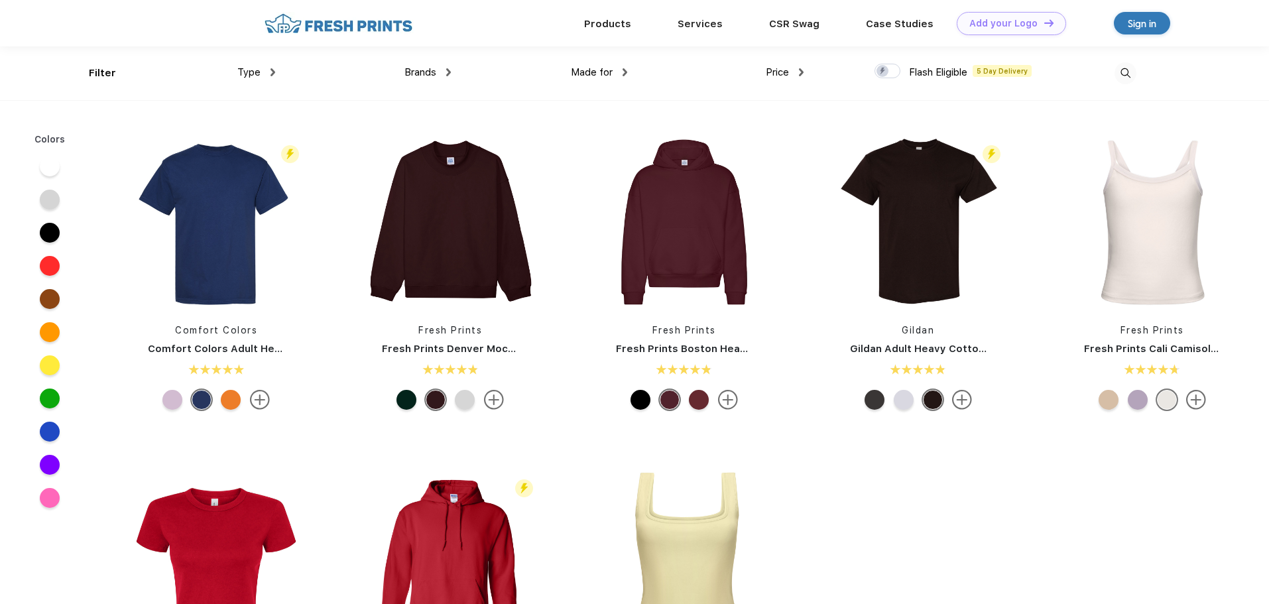
scroll to position [1, 0]
click at [255, 74] on span "Type" at bounding box center [248, 72] width 23 height 12
click at [269, 71] on div "Type" at bounding box center [256, 71] width 38 height 15
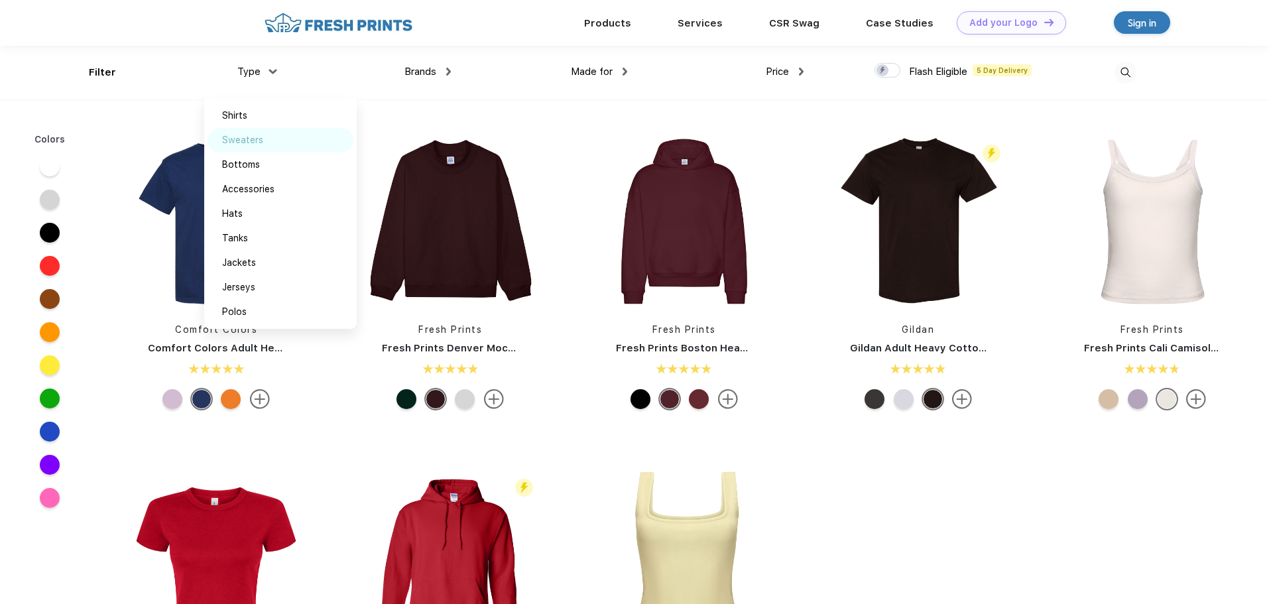
click at [247, 143] on div "Sweaters" at bounding box center [242, 140] width 41 height 14
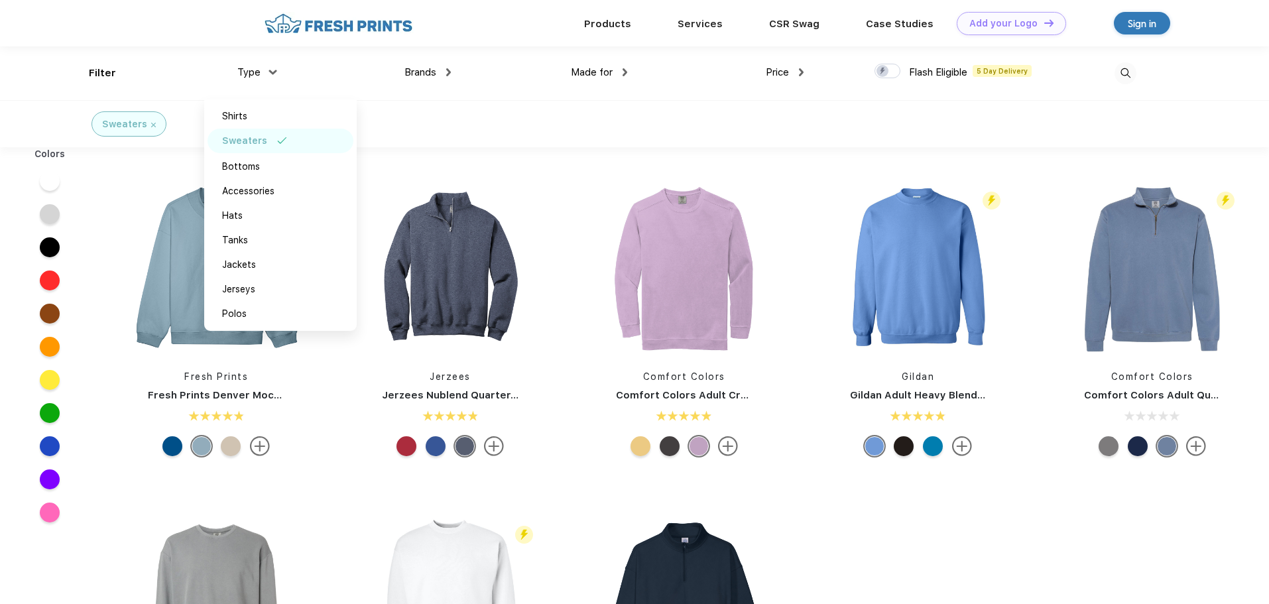
click at [884, 539] on div "Fresh Prints Fresh Prints Denver Mock Neck Heavyweight Sweatshirt Jerzees Jerze…" at bounding box center [684, 488] width 1170 height 668
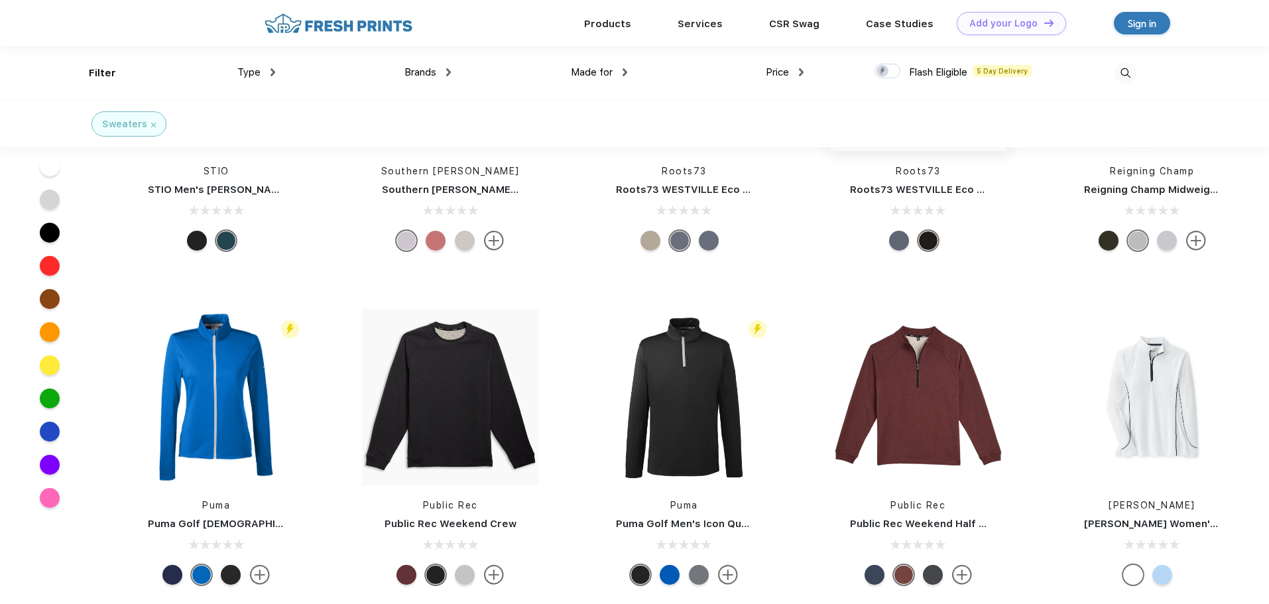
scroll to position [4243, 0]
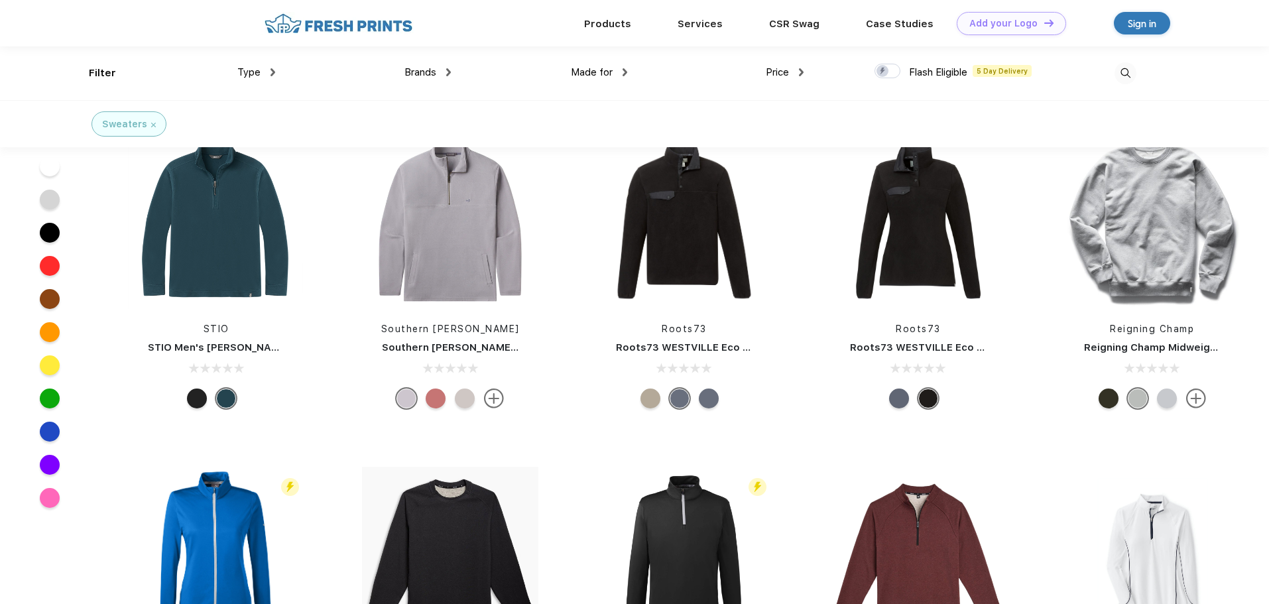
click at [1128, 72] on img at bounding box center [1126, 73] width 22 height 22
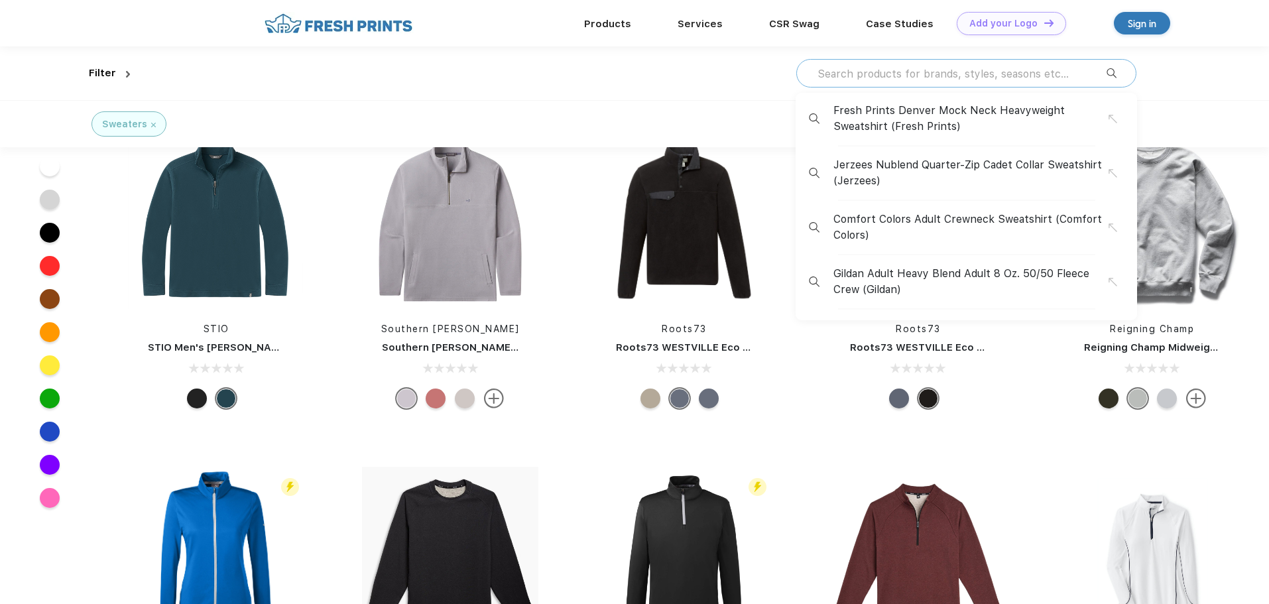
click at [1000, 76] on input "text" at bounding box center [961, 73] width 290 height 15
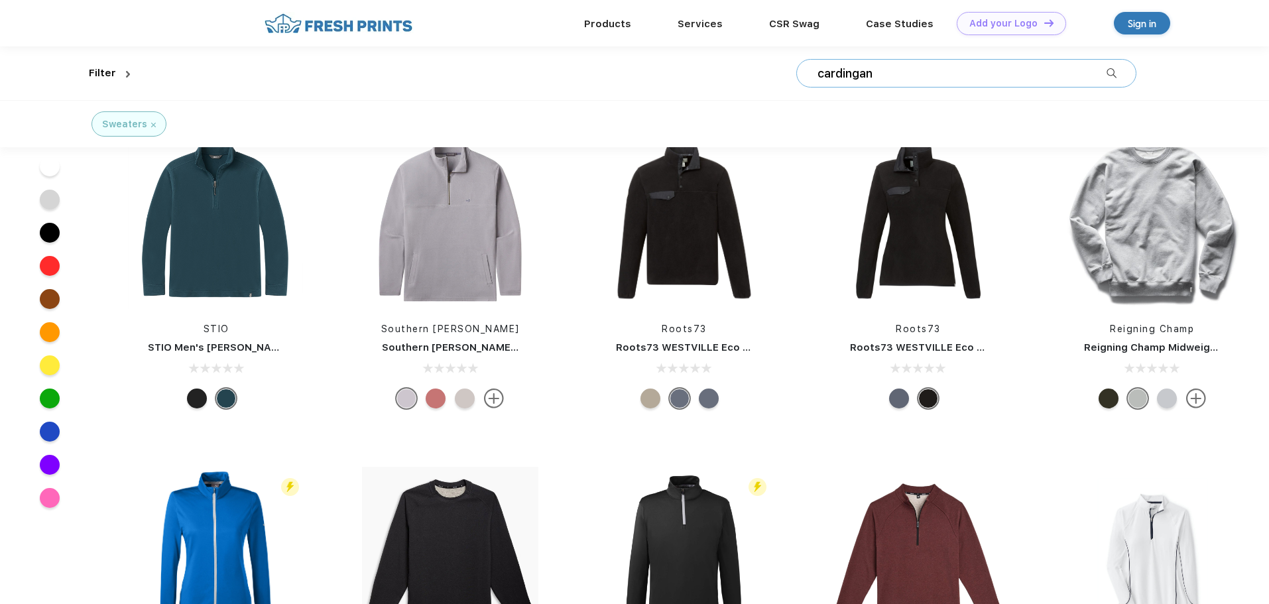
click at [860, 77] on input "cardingan" at bounding box center [961, 73] width 290 height 15
type input "cardingan"
click at [934, 82] on div "cardingan" at bounding box center [966, 73] width 340 height 29
click at [1128, 75] on img at bounding box center [1126, 73] width 22 height 22
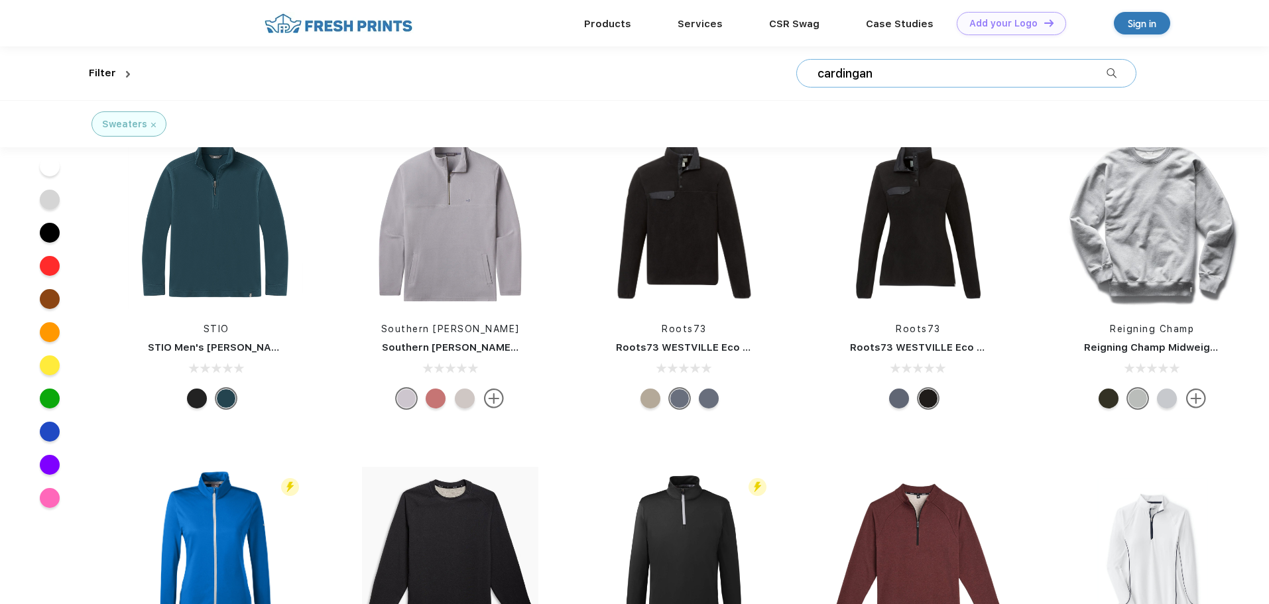
click at [873, 74] on input "cardingan" at bounding box center [961, 73] width 290 height 15
paste input "gan"
type input "cardigan"
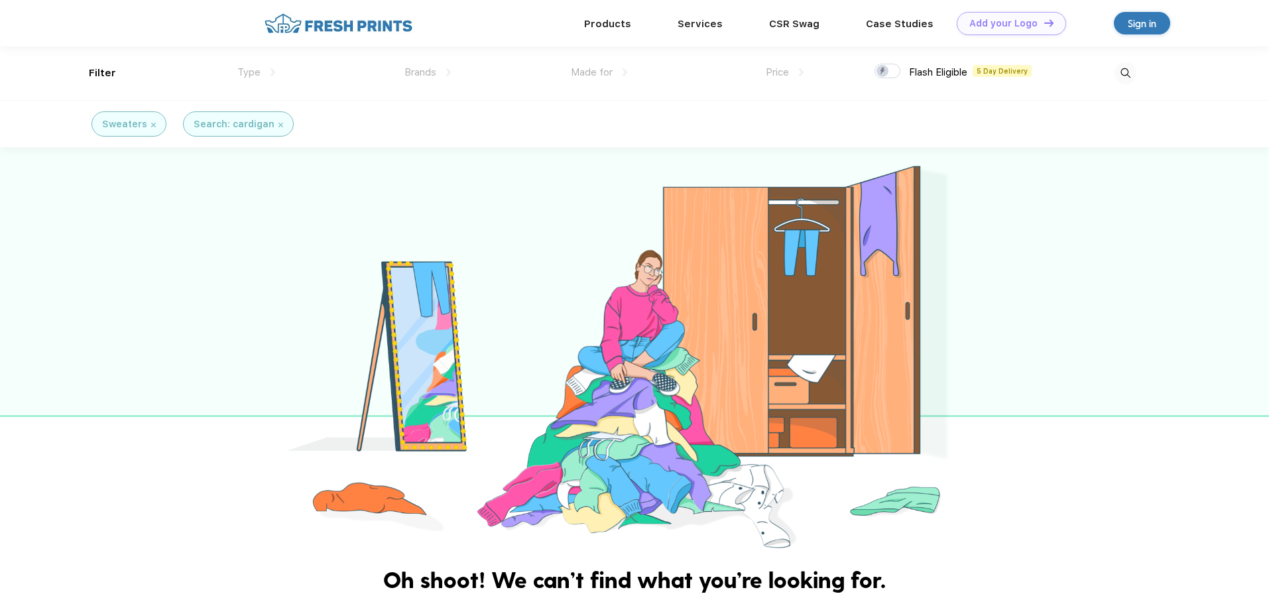
click at [151, 127] on img at bounding box center [153, 125] width 5 height 5
click at [1123, 74] on img at bounding box center [1126, 73] width 22 height 22
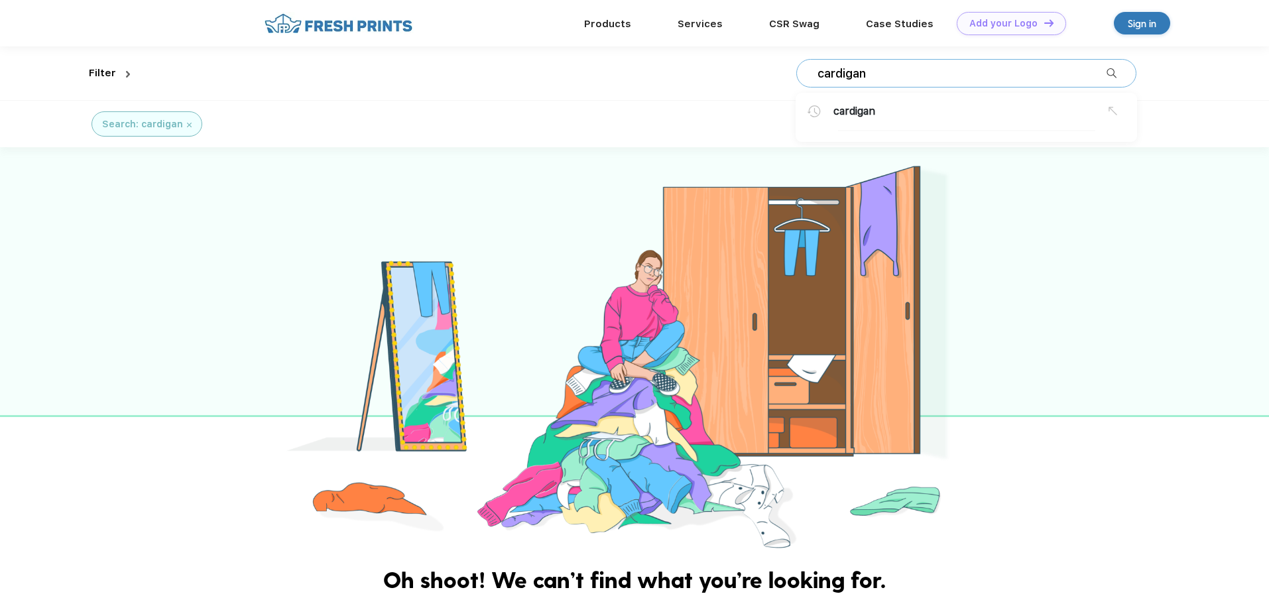
click at [964, 78] on input "cardigan" at bounding box center [961, 73] width 290 height 15
click at [269, 74] on div "Type" at bounding box center [256, 72] width 38 height 15
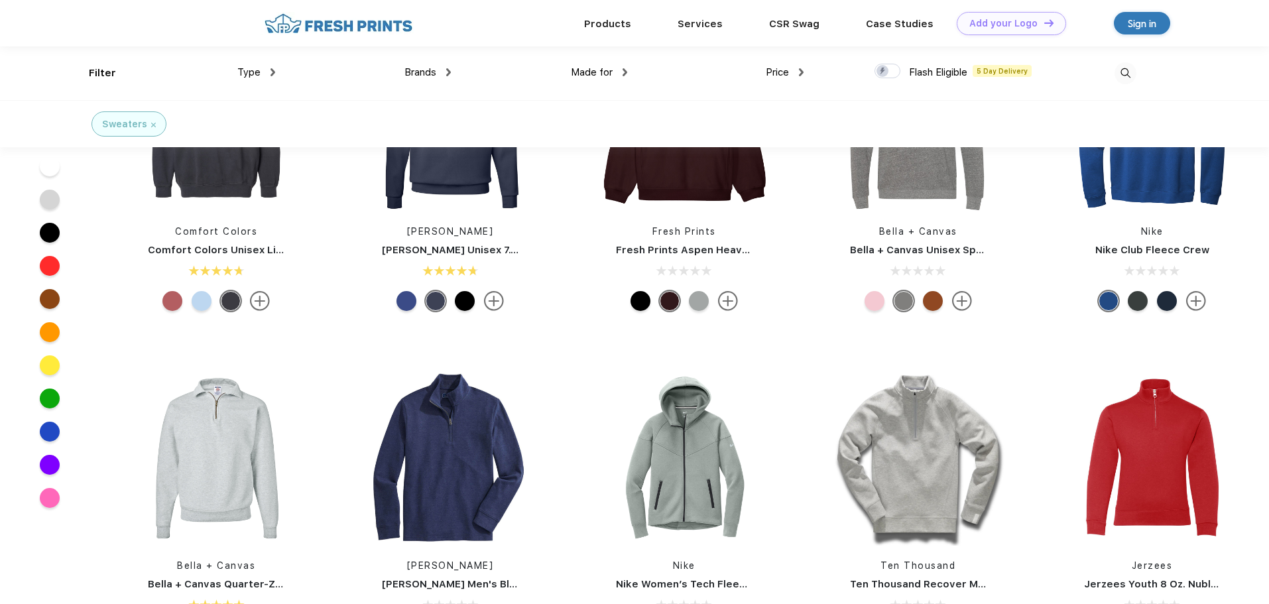
scroll to position [332, 0]
click at [788, 77] on span "Price" at bounding box center [777, 72] width 23 height 12
click at [801, 71] on img at bounding box center [801, 72] width 5 height 8
click at [747, 117] on div "$" at bounding box center [809, 116] width 146 height 25
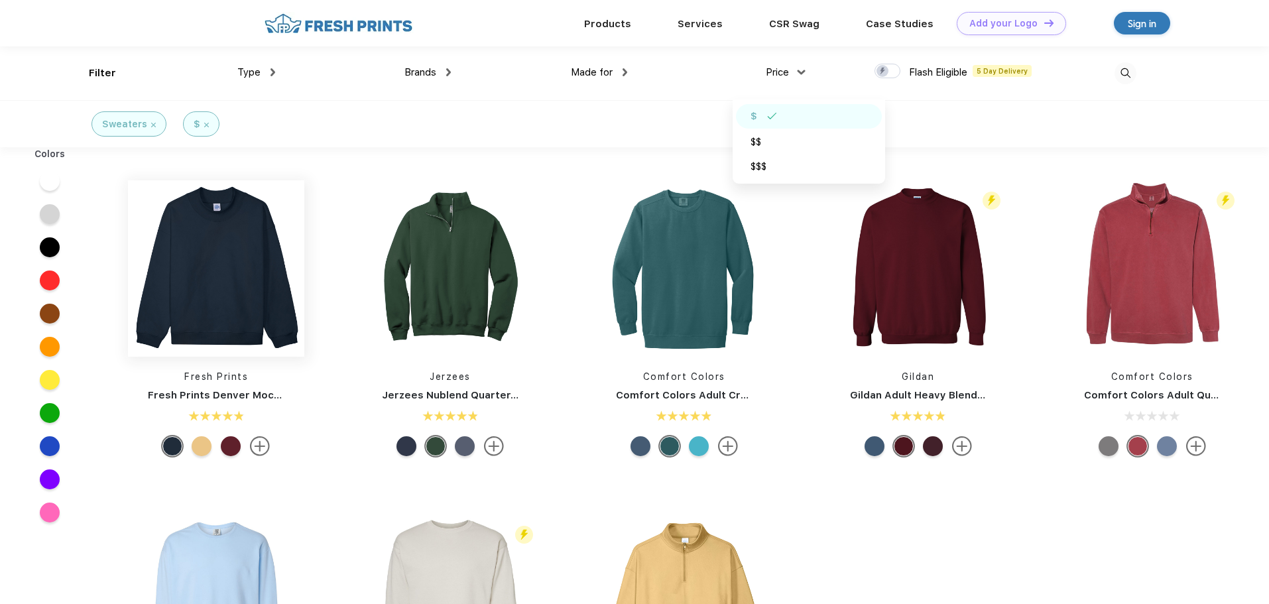
click at [233, 296] on img at bounding box center [216, 268] width 176 height 176
